Goal: Task Accomplishment & Management: Manage account settings

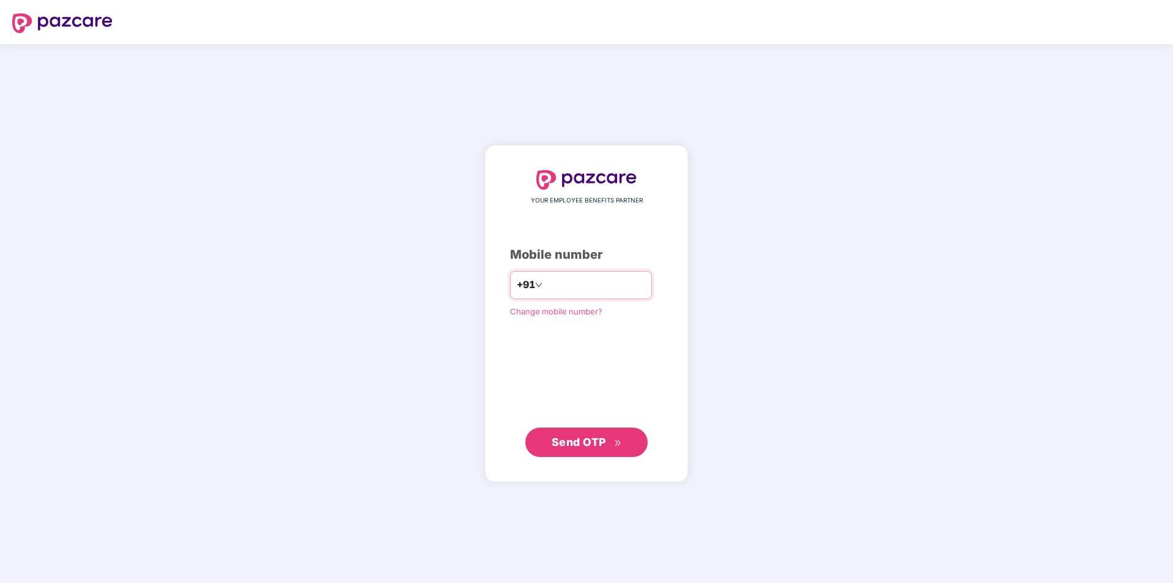
click at [615, 281] on div "+91" at bounding box center [581, 285] width 142 height 28
click at [608, 292] on input "number" at bounding box center [595, 285] width 100 height 20
type input "**********"
click at [576, 447] on span "Send OTP" at bounding box center [579, 441] width 54 height 13
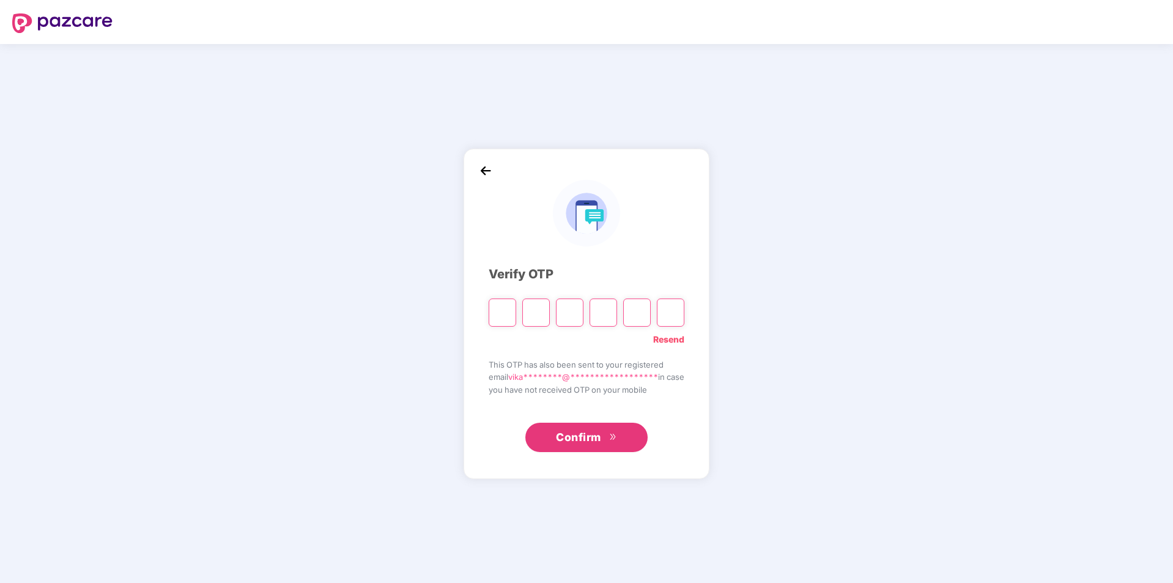
type input "*"
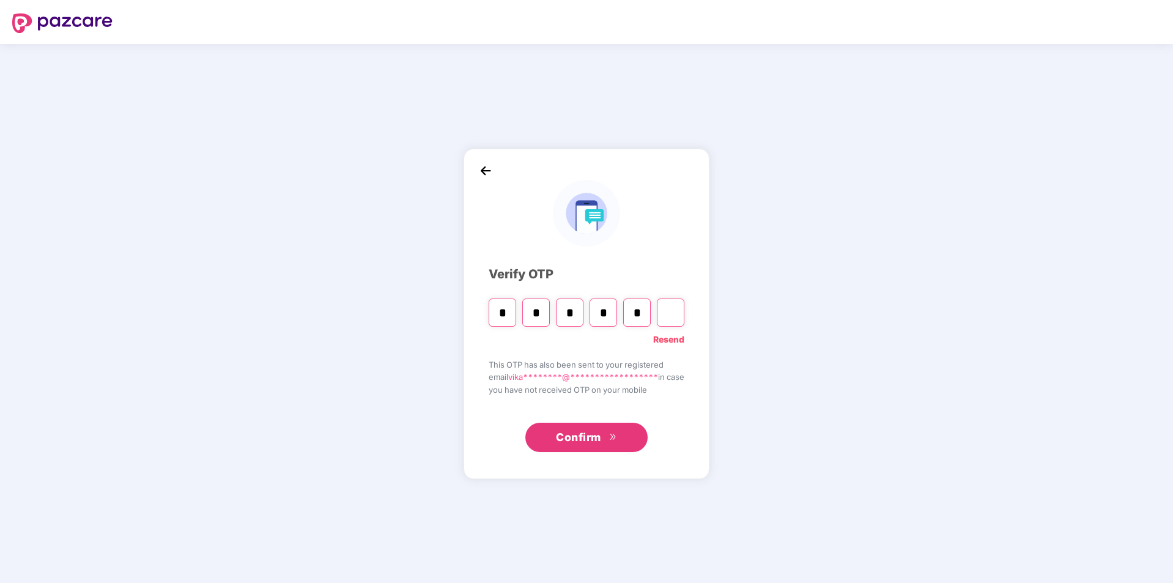
type input "*"
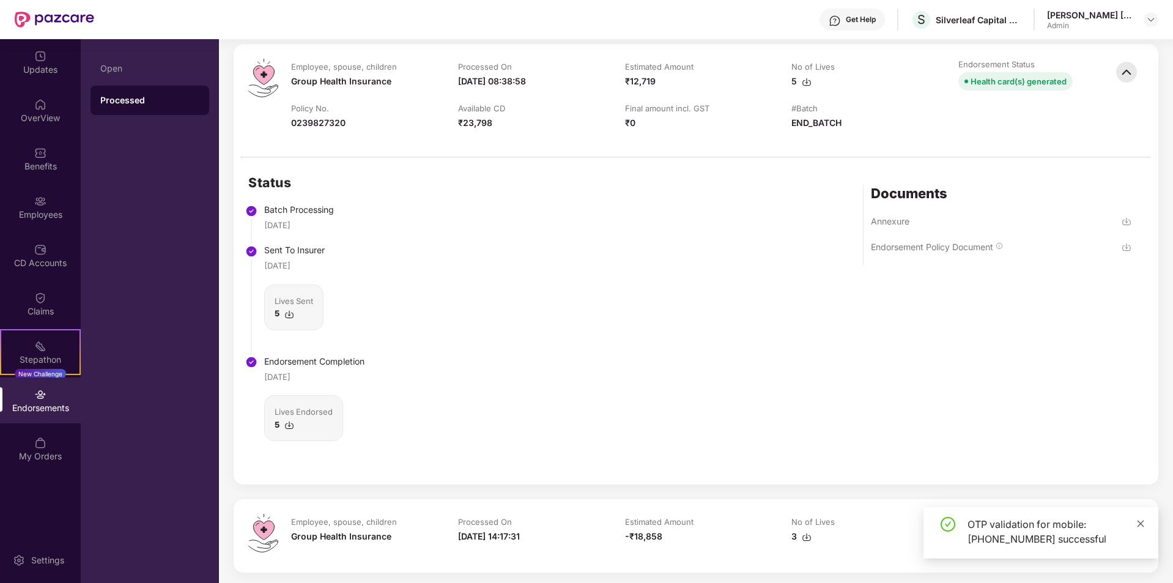
scroll to position [234, 0]
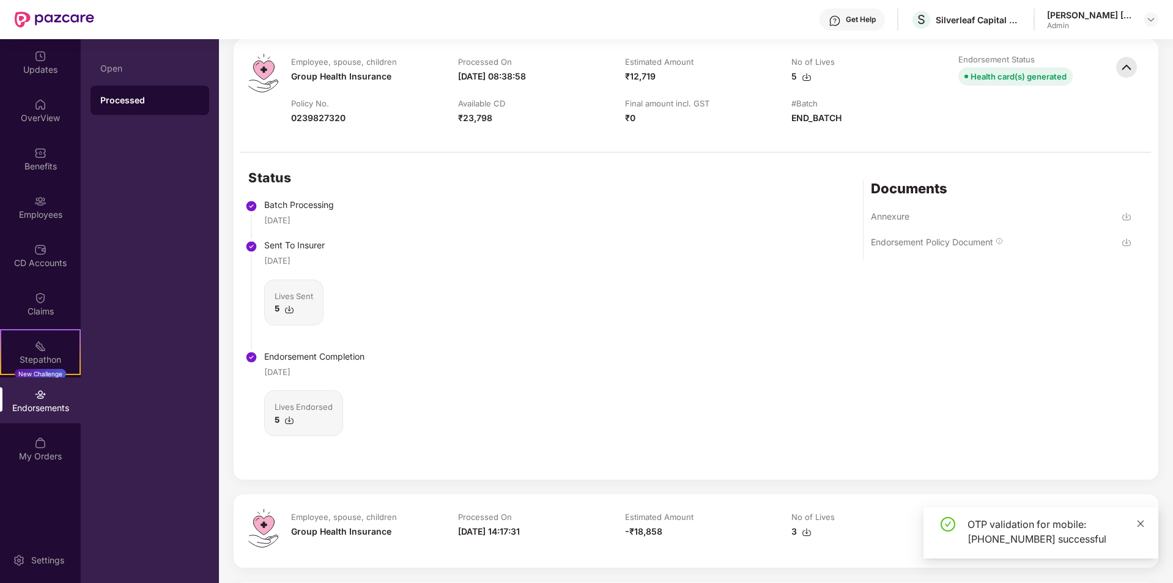
click at [1142, 520] on icon "close" at bounding box center [1141, 523] width 9 height 9
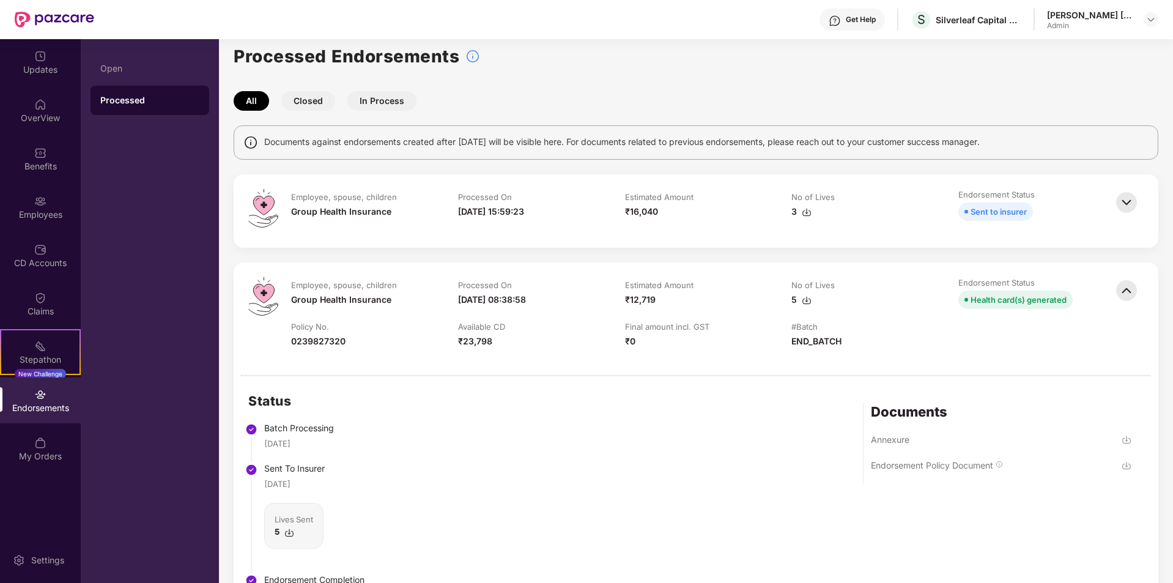
scroll to position [0, 0]
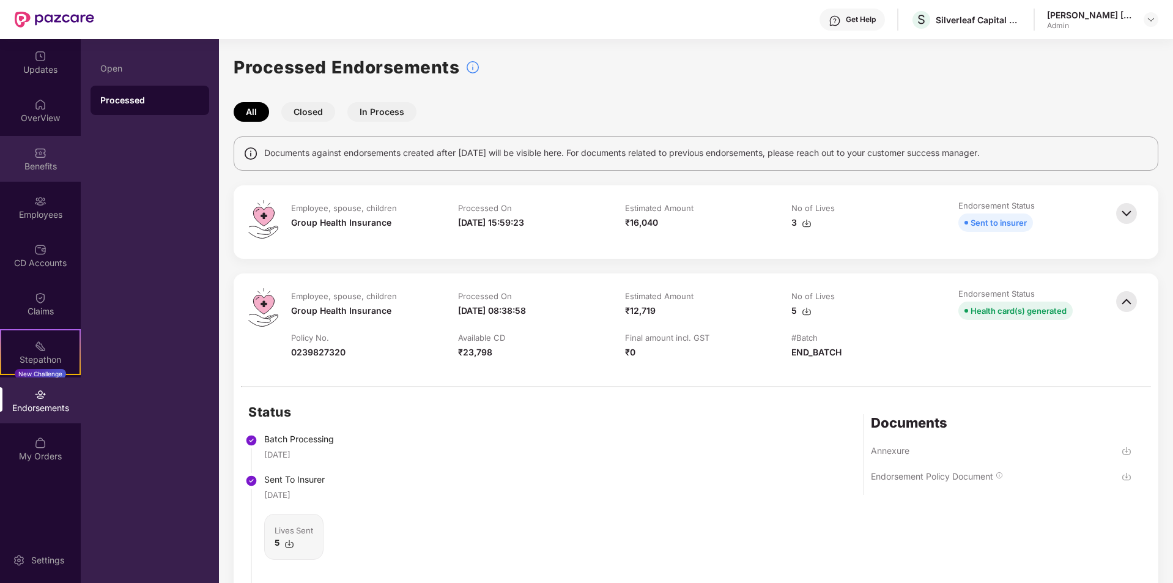
click at [28, 178] on div "Benefits" at bounding box center [40, 159] width 81 height 46
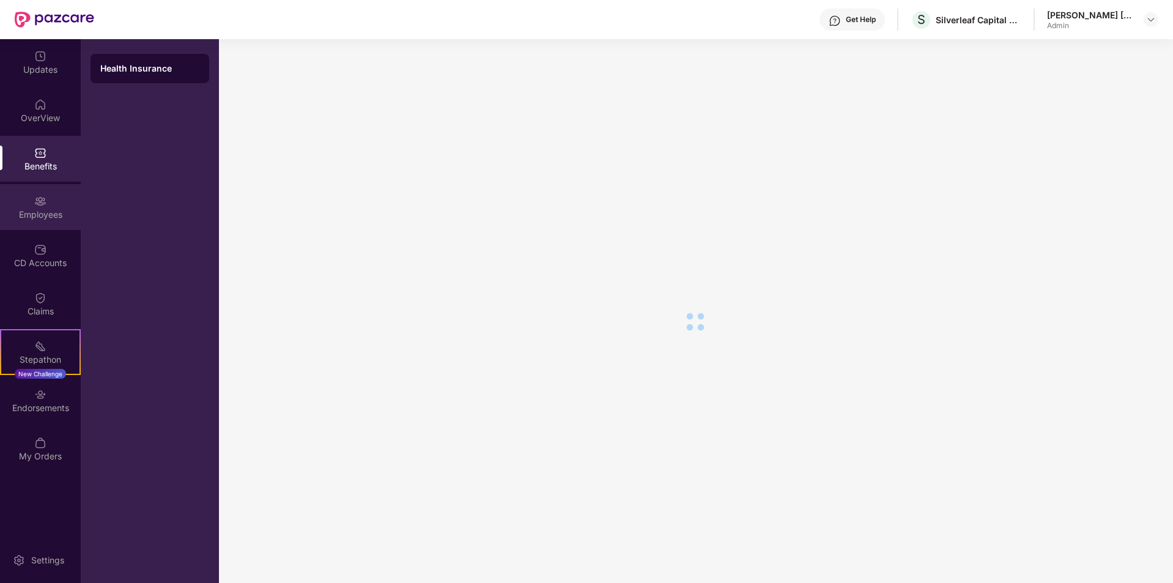
click at [44, 213] on div "Employees" at bounding box center [40, 215] width 81 height 12
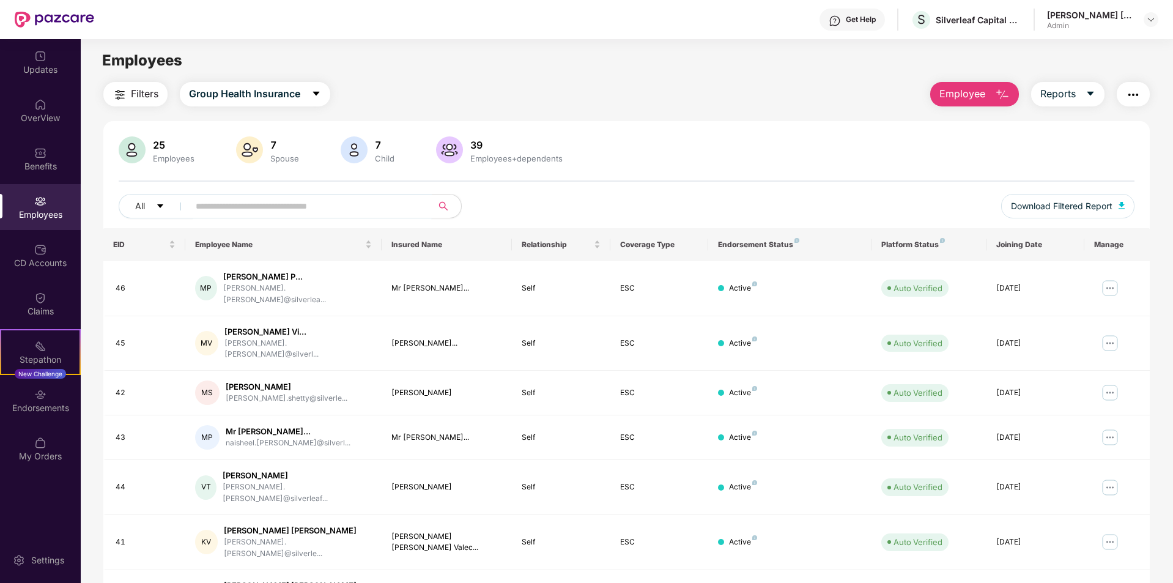
click at [236, 209] on input "text" at bounding box center [306, 206] width 220 height 18
drag, startPoint x: 1036, startPoint y: 96, endPoint x: 1024, endPoint y: 92, distance: 13.0
click at [1033, 94] on button "Reports" at bounding box center [1068, 94] width 73 height 24
click at [995, 92] on img "button" at bounding box center [1002, 94] width 15 height 15
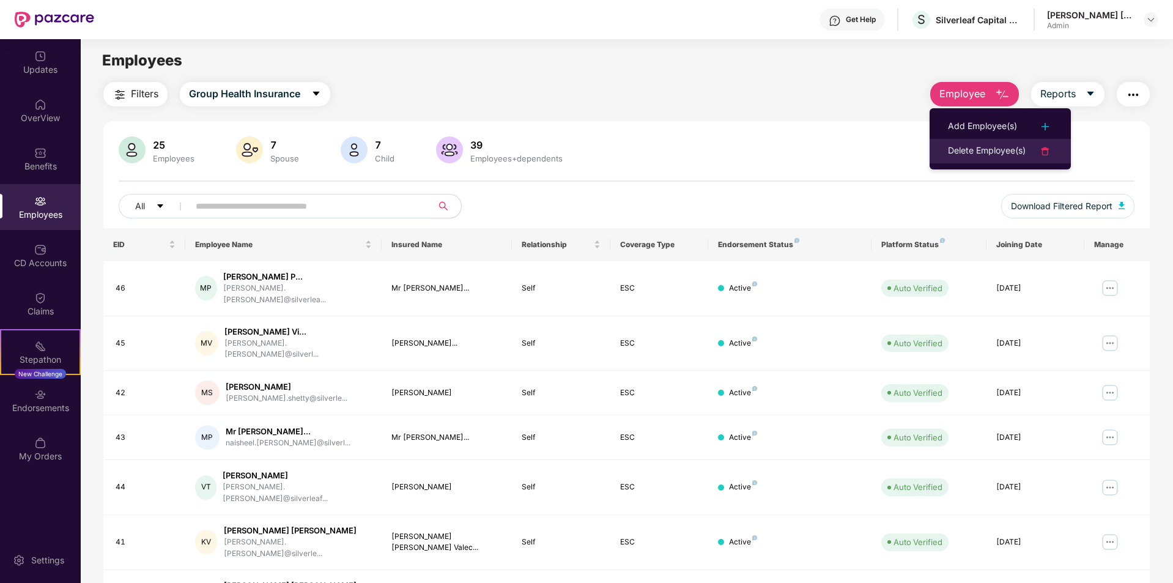
click at [960, 151] on div "Delete Employee(s)" at bounding box center [987, 151] width 78 height 15
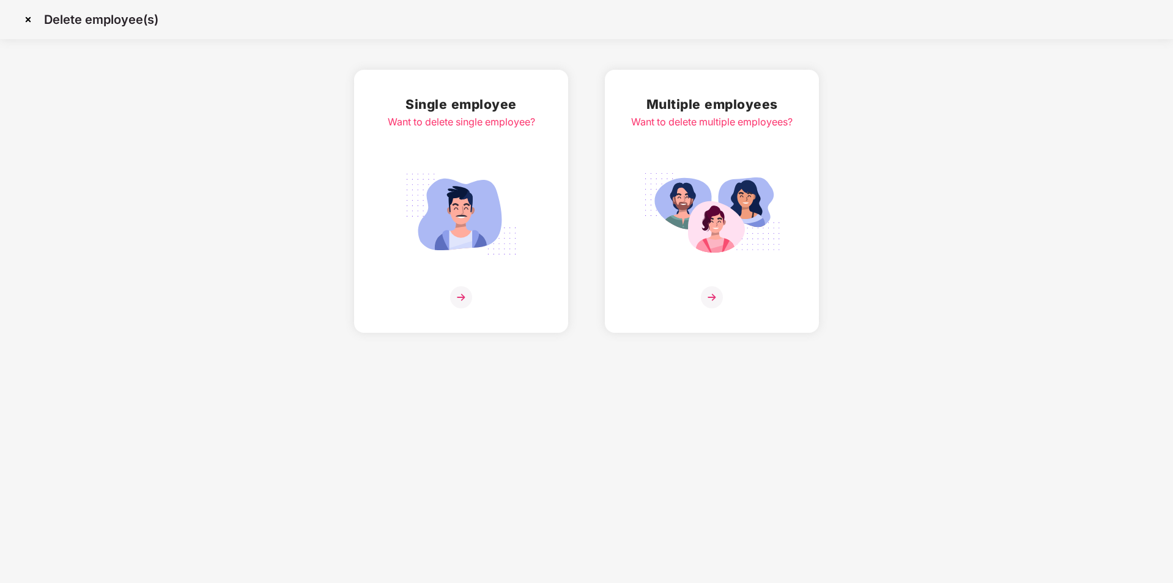
click at [423, 181] on img at bounding box center [461, 213] width 137 height 95
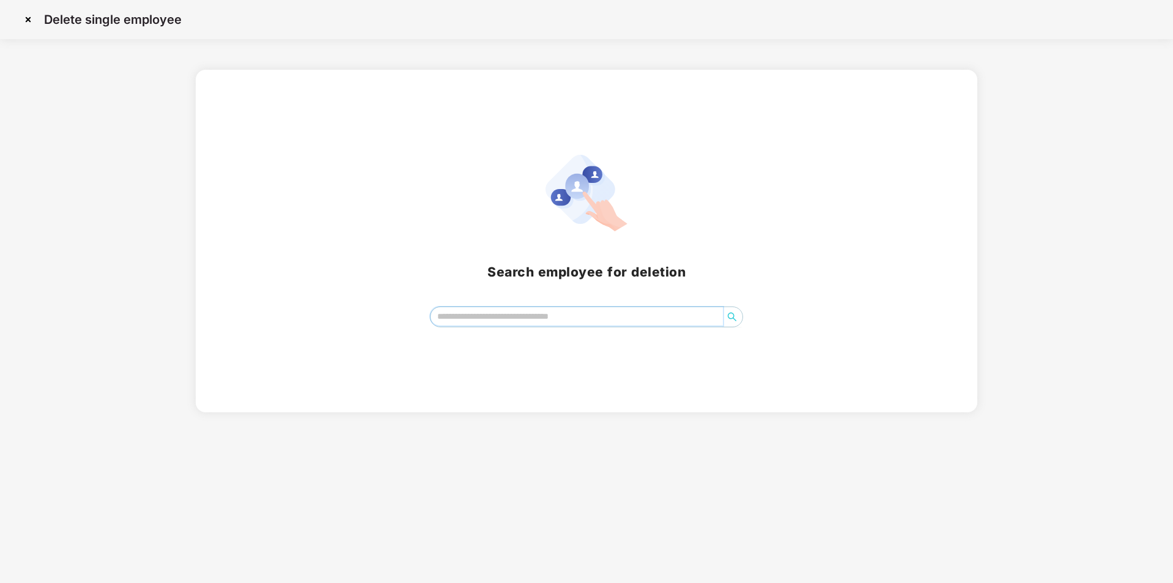
click at [494, 322] on input "search" at bounding box center [577, 316] width 293 height 18
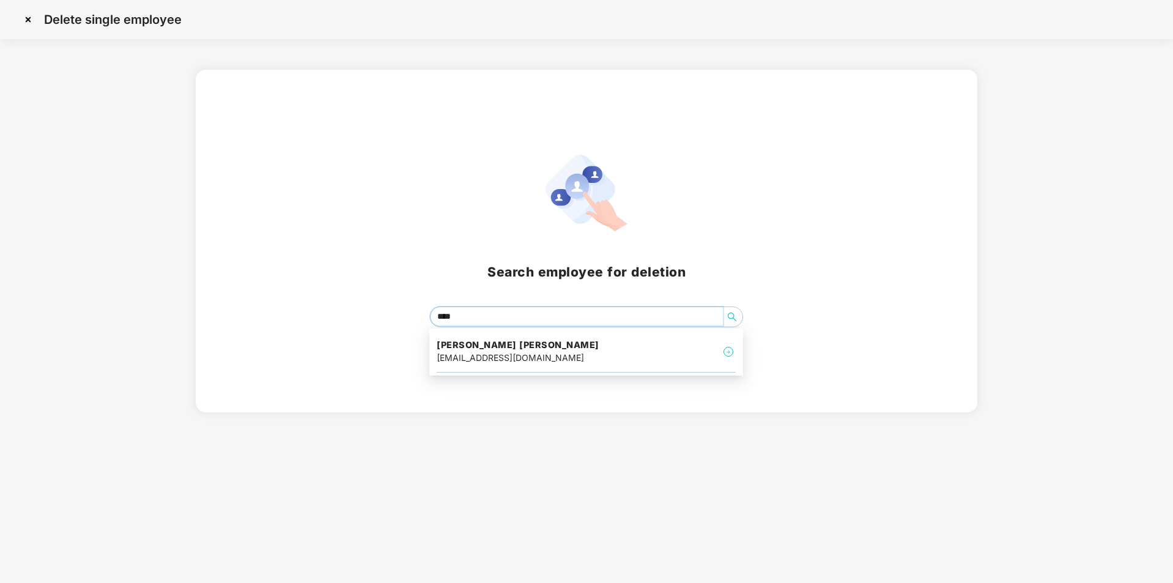
type input "*****"
click at [481, 357] on div "[EMAIL_ADDRESS][DOMAIN_NAME]" at bounding box center [518, 357] width 163 height 13
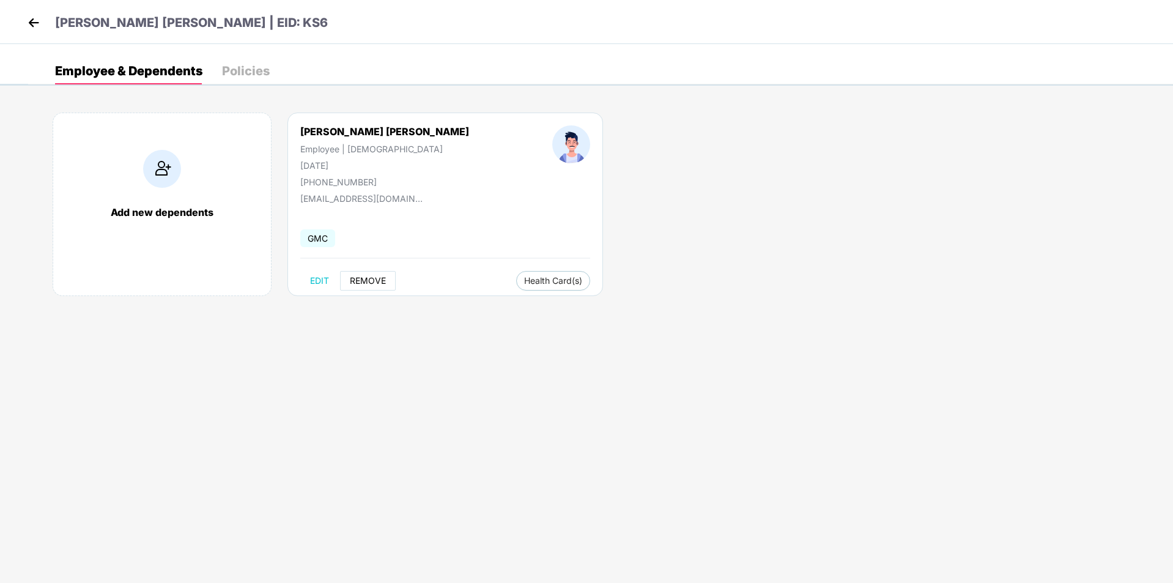
click at [370, 283] on span "REMOVE" at bounding box center [368, 281] width 36 height 10
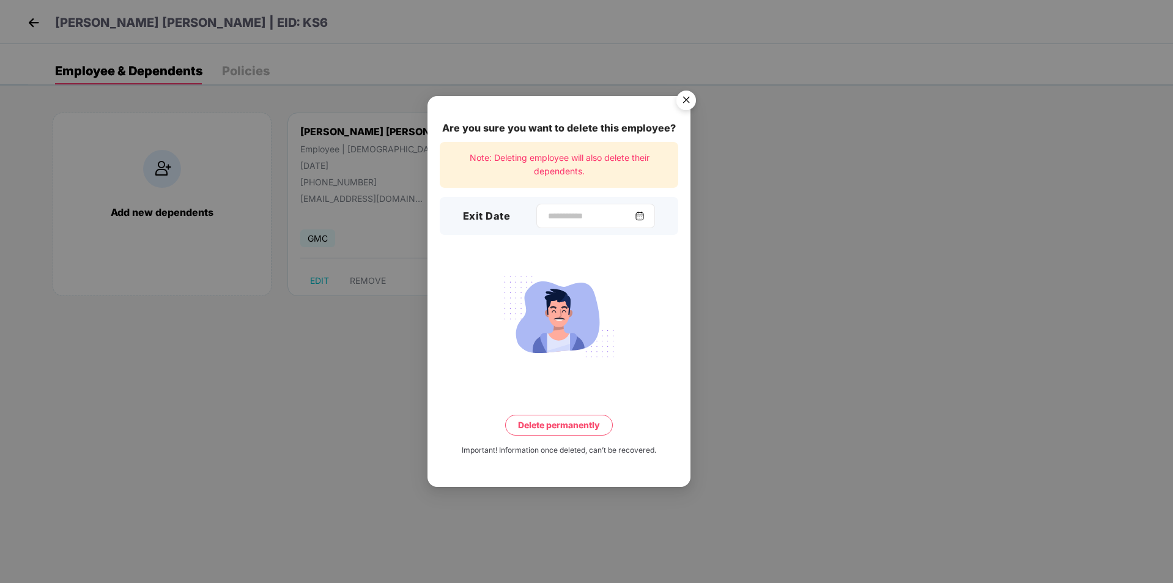
click at [645, 215] on img at bounding box center [640, 216] width 10 height 10
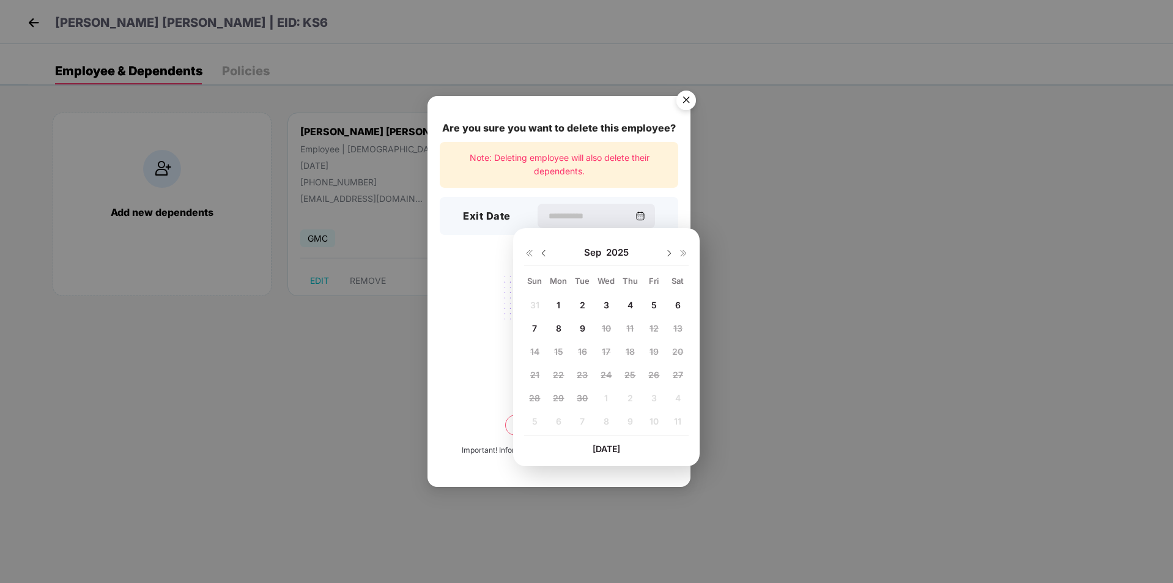
click at [567, 328] on div "8" at bounding box center [558, 328] width 18 height 18
type input "**********"
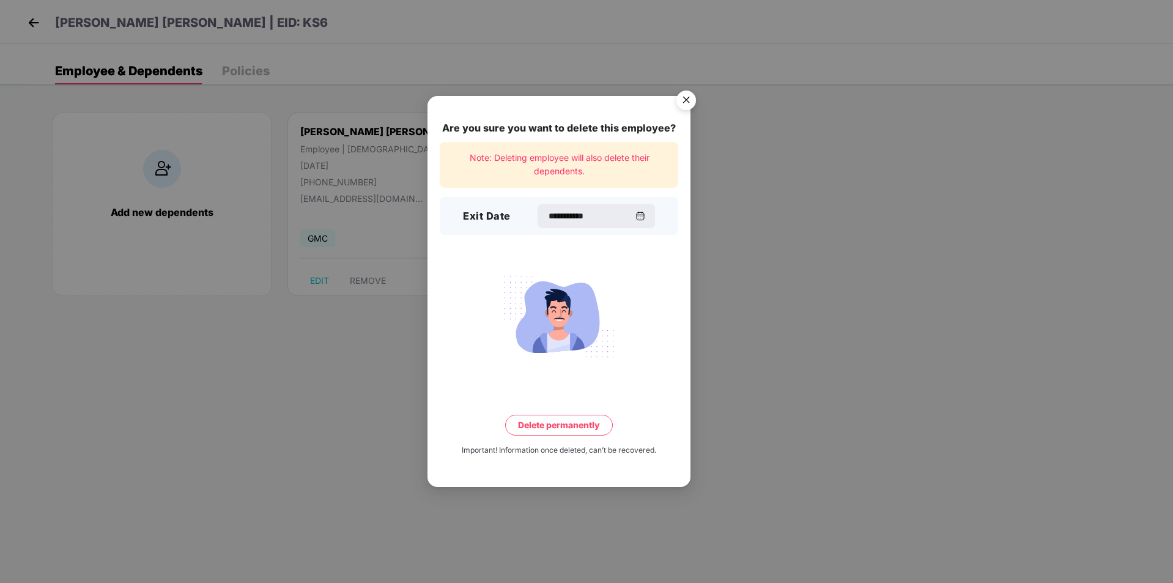
click at [550, 430] on button "Delete permanently" at bounding box center [559, 425] width 108 height 21
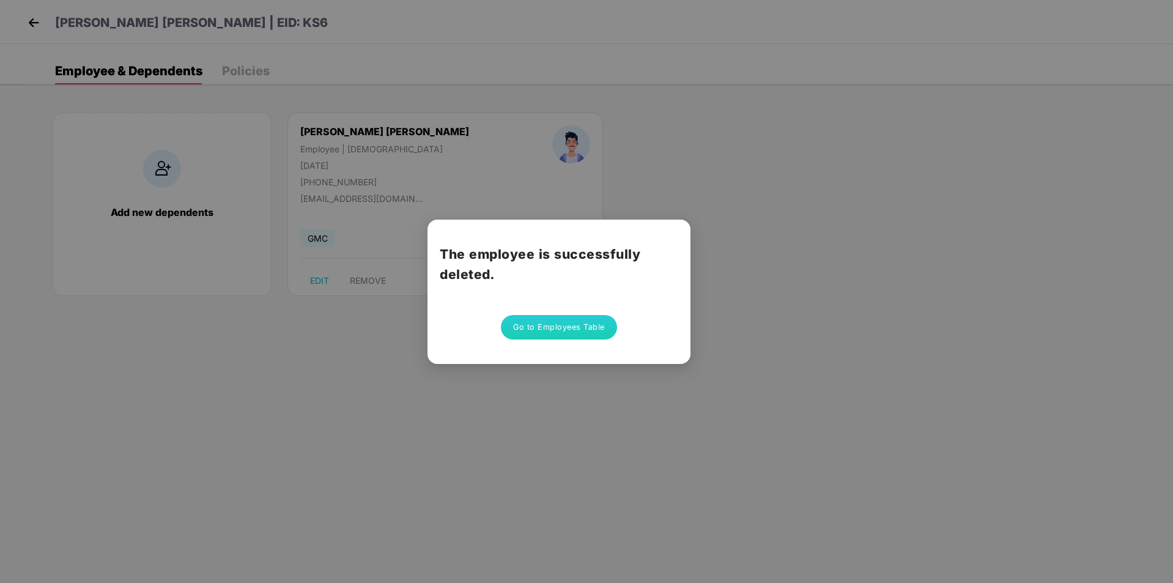
click at [589, 337] on button "Go to Employees Table" at bounding box center [559, 327] width 116 height 24
